Goal: Information Seeking & Learning: Find specific fact

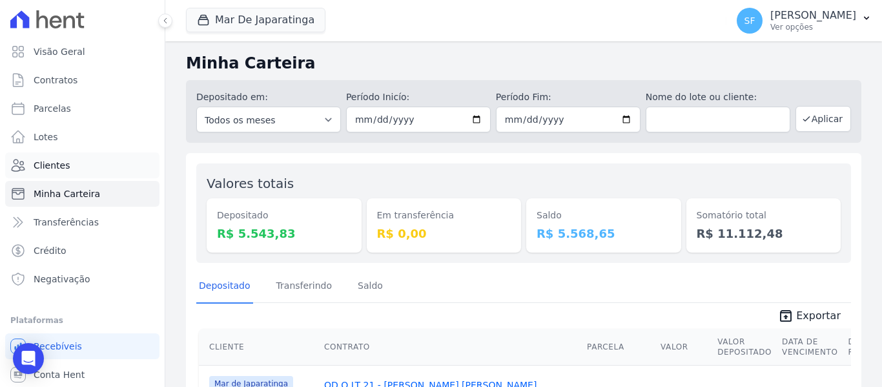
click at [65, 164] on span "Clientes" at bounding box center [52, 165] width 36 height 13
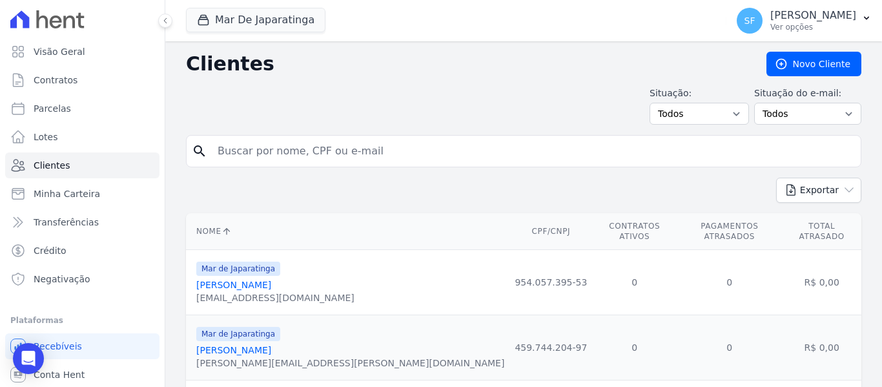
click at [239, 156] on input "search" at bounding box center [533, 151] width 646 height 26
type input "[PERSON_NAME]"
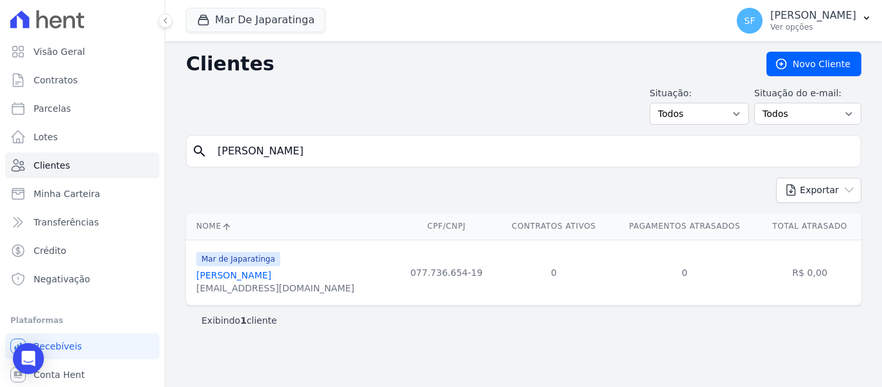
click at [338, 333] on div "Exibindo 1 cliente" at bounding box center [523, 319] width 675 height 29
drag, startPoint x: 498, startPoint y: 20, endPoint x: 518, endPoint y: 12, distance: 20.9
click at [504, 17] on div "Mar De Japaratinga Você possui apenas um empreendimento Aplicar" at bounding box center [453, 20] width 535 height 43
click at [396, 293] on td "077.736.654-19" at bounding box center [446, 272] width 100 height 65
drag, startPoint x: 313, startPoint y: 289, endPoint x: 195, endPoint y: 294, distance: 118.3
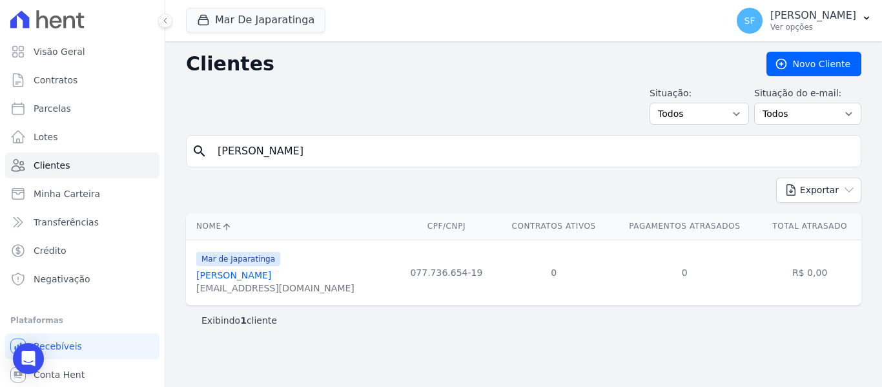
click at [195, 294] on td "Mar de Japaratinga [PERSON_NAME] [EMAIL_ADDRESS][DOMAIN_NAME]" at bounding box center [291, 272] width 210 height 65
copy div "[EMAIL_ADDRESS][DOMAIN_NAME]"
click at [280, 155] on input "[PERSON_NAME]" at bounding box center [533, 151] width 646 height 26
type input "aDRIANA"
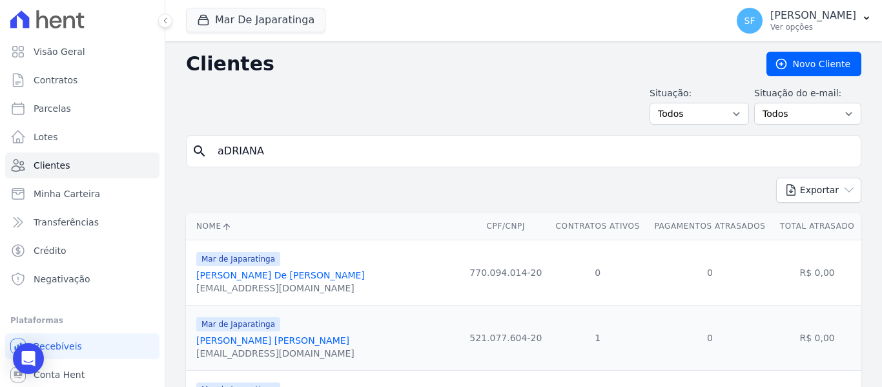
scroll to position [65, 0]
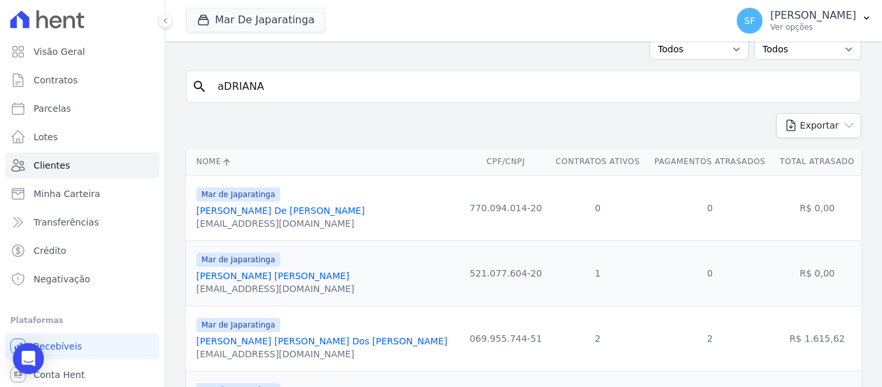
drag, startPoint x: 334, startPoint y: 356, endPoint x: 192, endPoint y: 359, distance: 142.1
click at [192, 359] on td "Mar de Japaratinga [PERSON_NAME] [PERSON_NAME] Dos [PERSON_NAME] [EMAIL_ADDRESS…" at bounding box center [324, 337] width 277 height 65
copy div "[EMAIL_ADDRESS][DOMAIN_NAME]"
